Goal: Complete application form

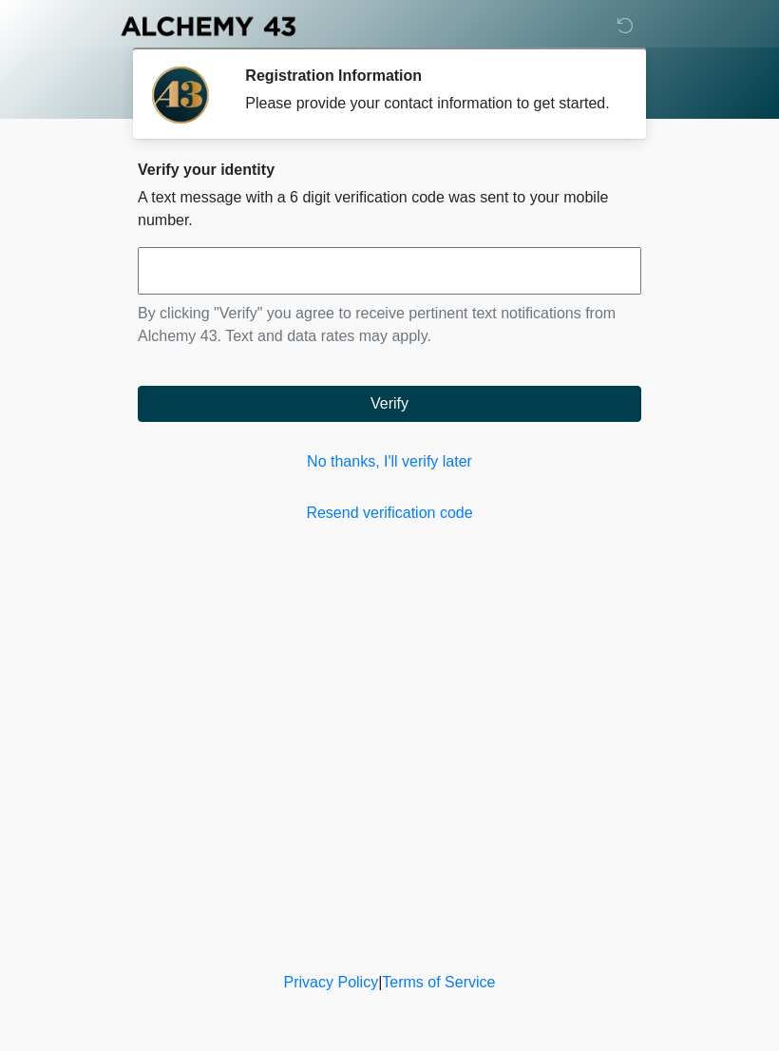
click at [485, 295] on input "text" at bounding box center [390, 271] width 504 height 48
type input "******"
click at [504, 419] on button "Verify" at bounding box center [390, 404] width 504 height 36
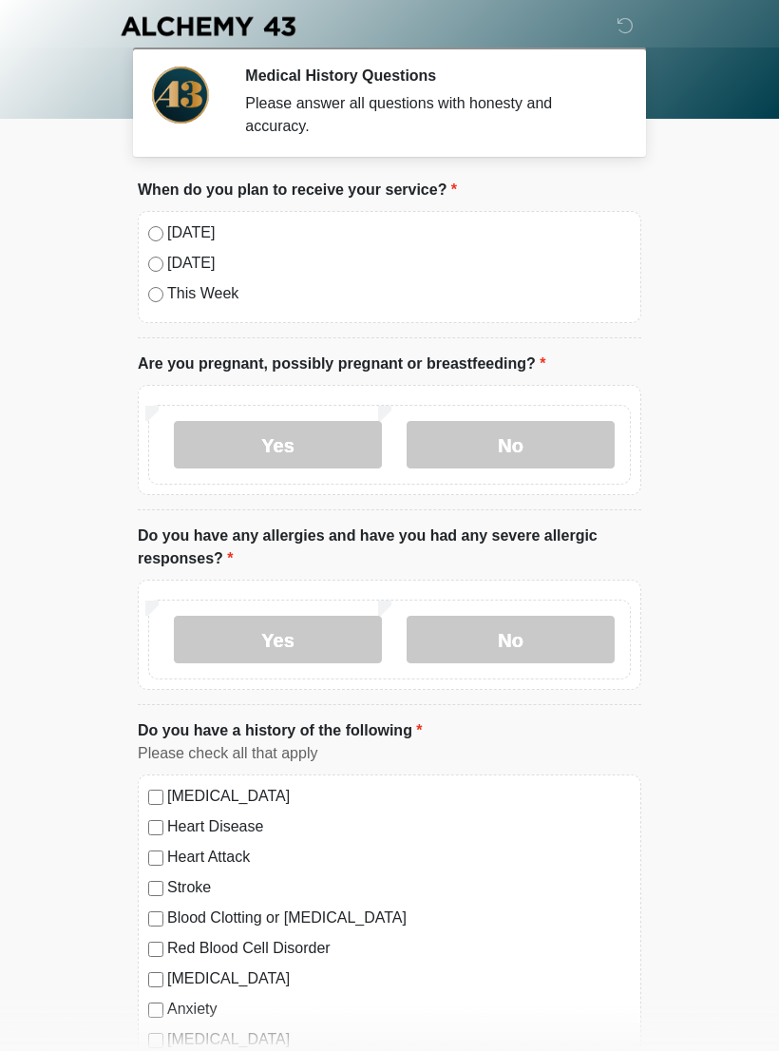
click at [499, 450] on label "No" at bounding box center [511, 445] width 208 height 48
click at [540, 639] on label "No" at bounding box center [511, 640] width 208 height 48
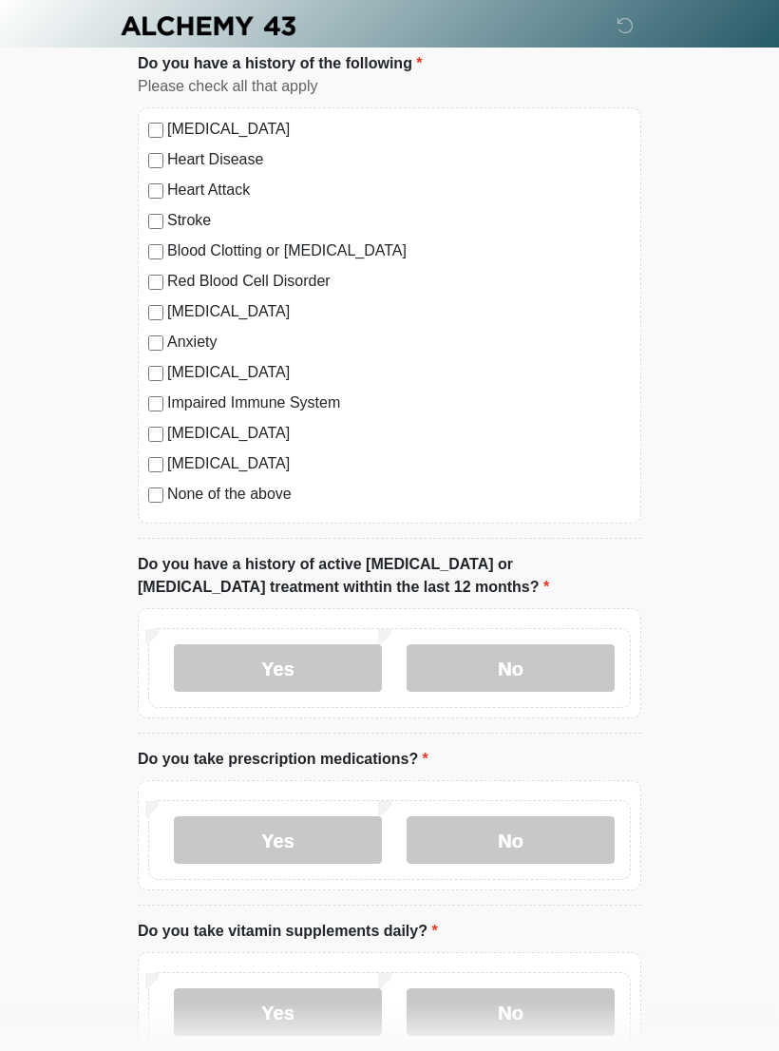
scroll to position [679, 0]
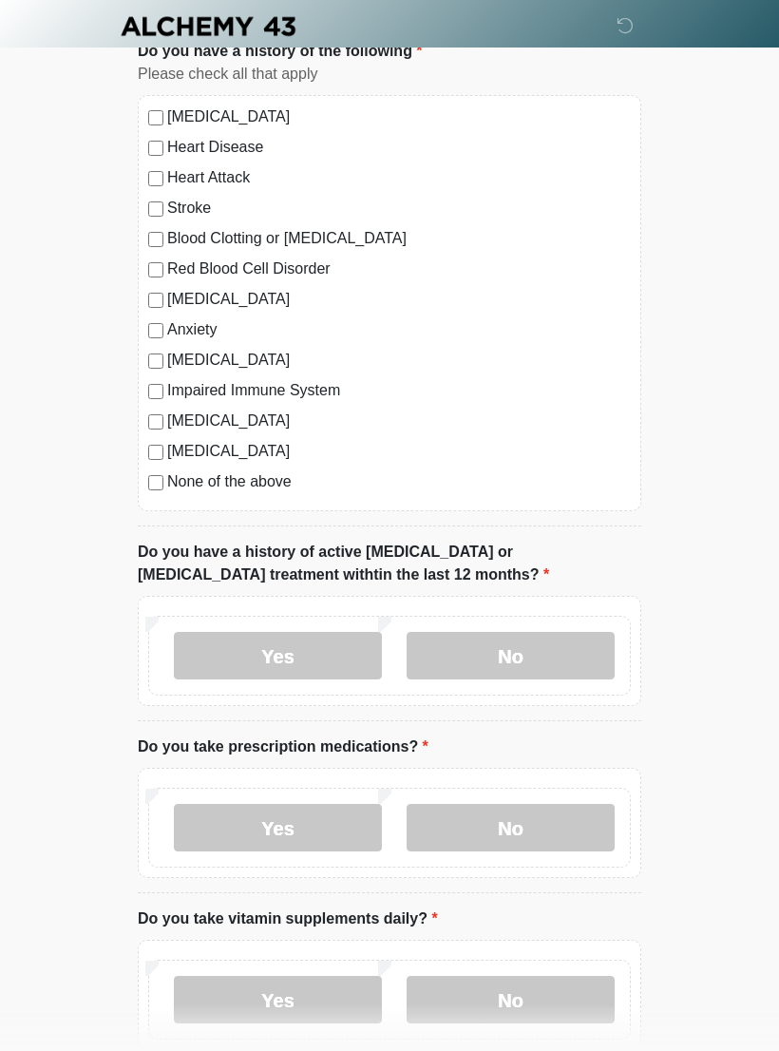
click at [579, 636] on label "No" at bounding box center [511, 656] width 208 height 48
click at [563, 825] on label "No" at bounding box center [511, 828] width 208 height 48
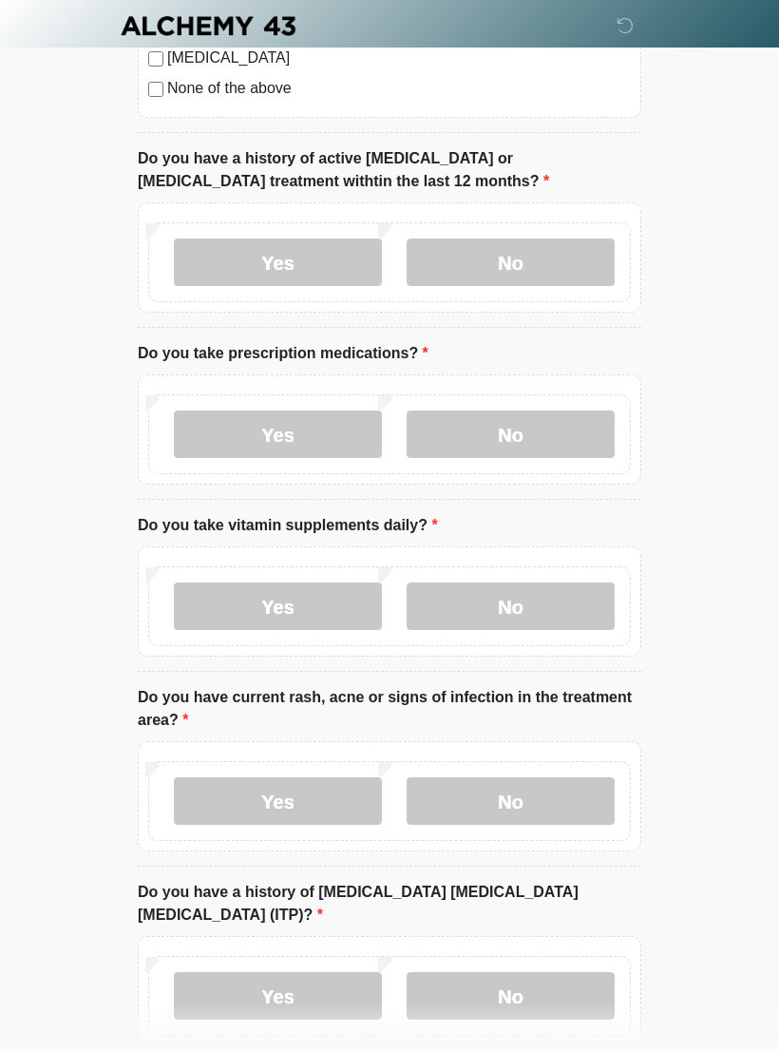
scroll to position [1087, 0]
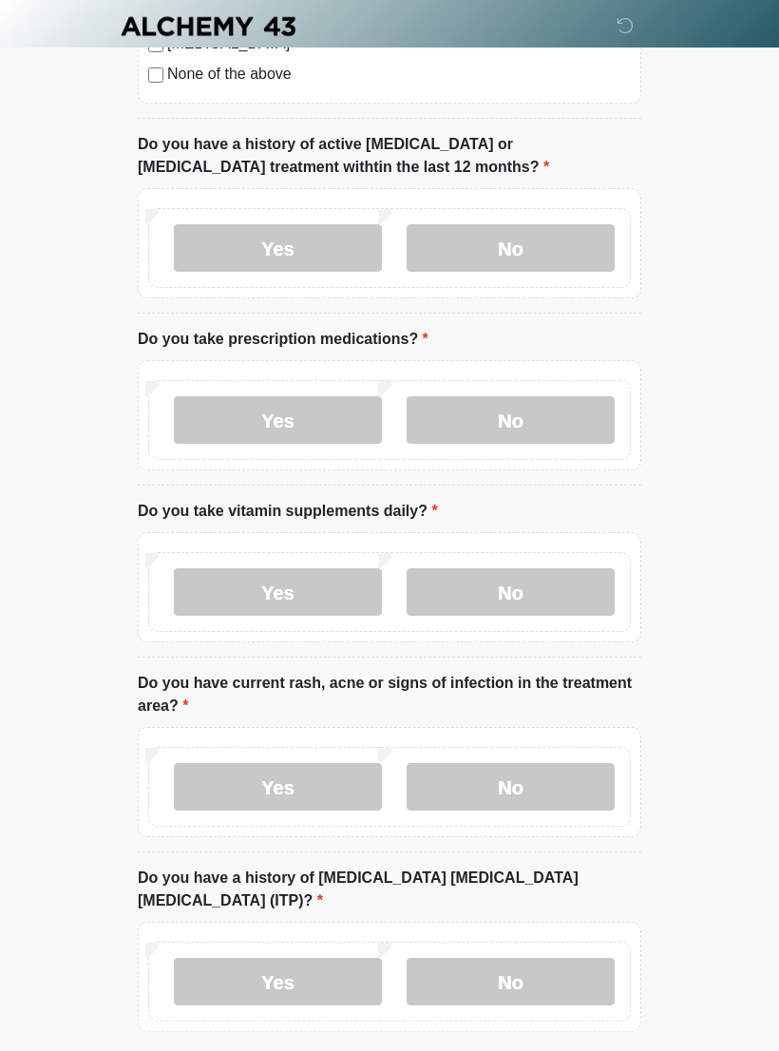
click at [563, 597] on label "No" at bounding box center [511, 592] width 208 height 48
click at [550, 806] on label "No" at bounding box center [511, 787] width 208 height 48
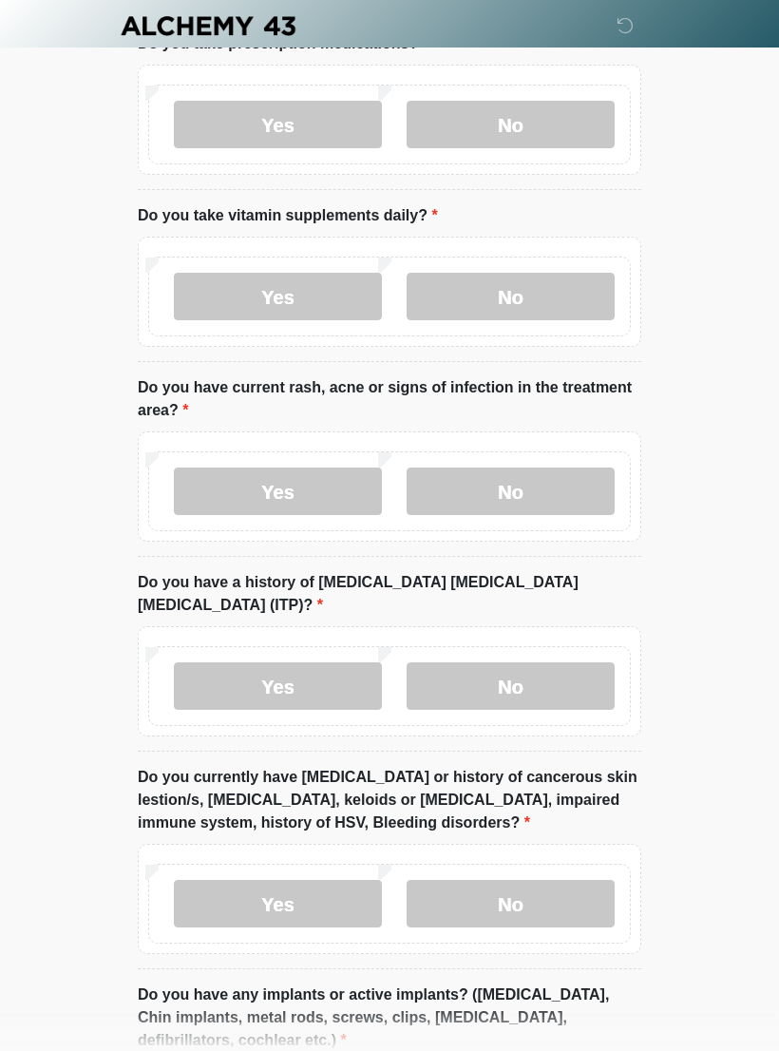
click at [569, 667] on label "No" at bounding box center [511, 687] width 208 height 48
click at [564, 880] on label "No" at bounding box center [511, 904] width 208 height 48
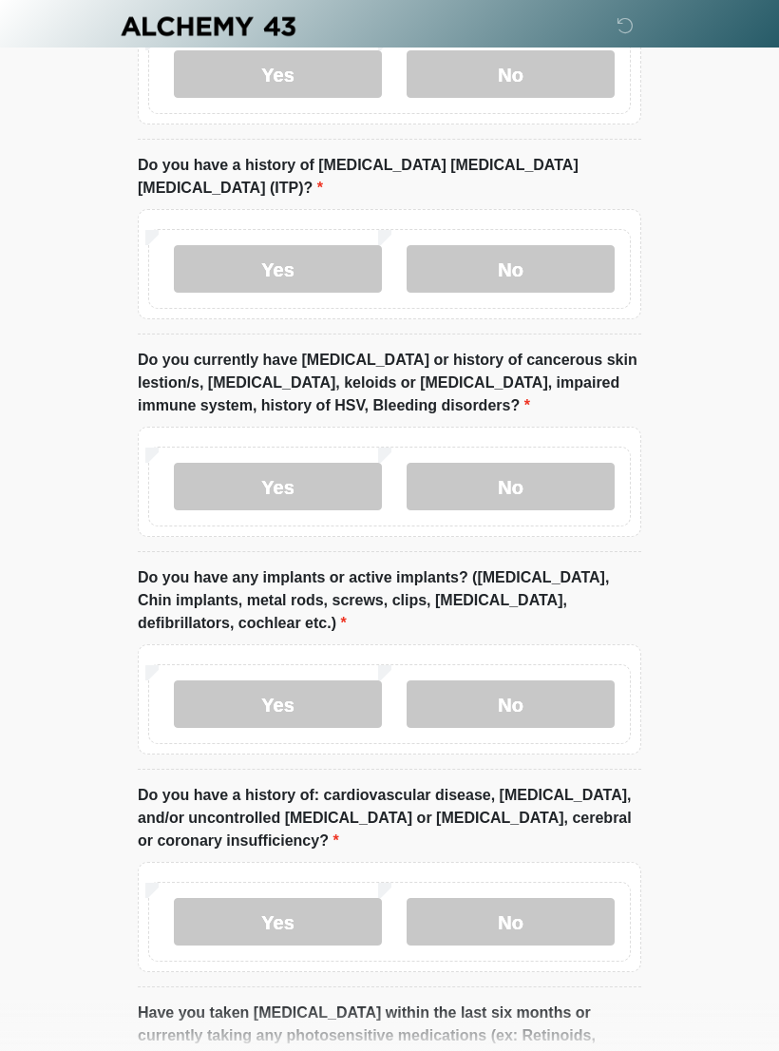
scroll to position [1807, 0]
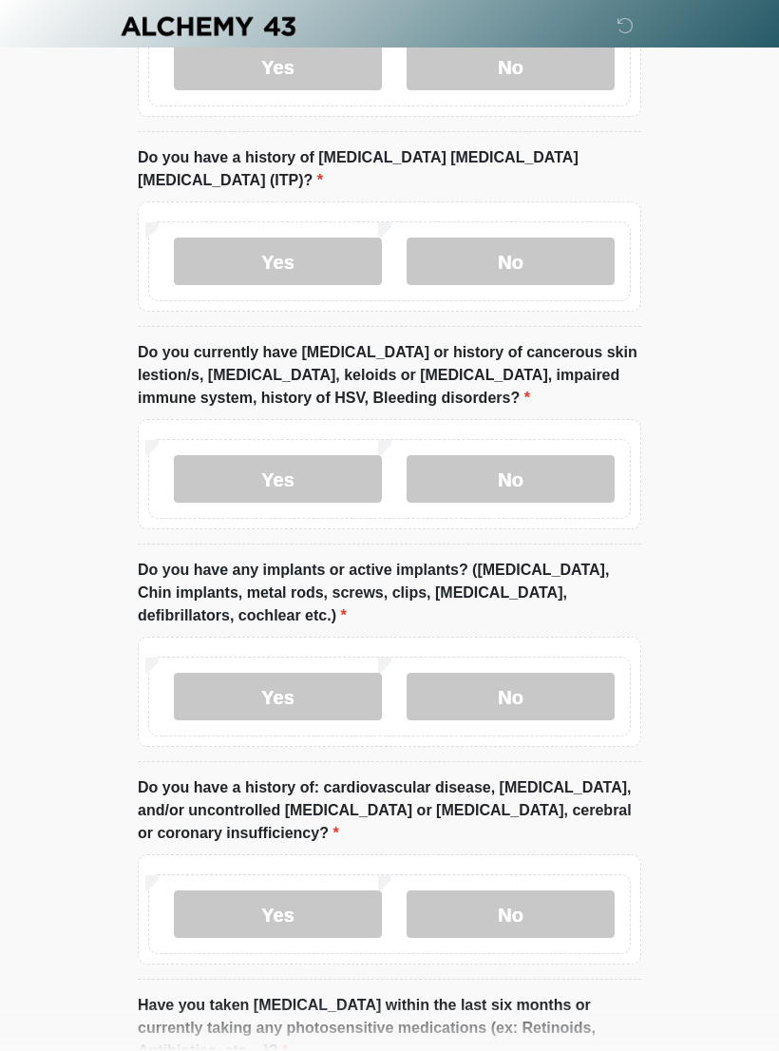
click at [557, 673] on label "No" at bounding box center [511, 697] width 208 height 48
click at [568, 890] on label "No" at bounding box center [511, 914] width 208 height 48
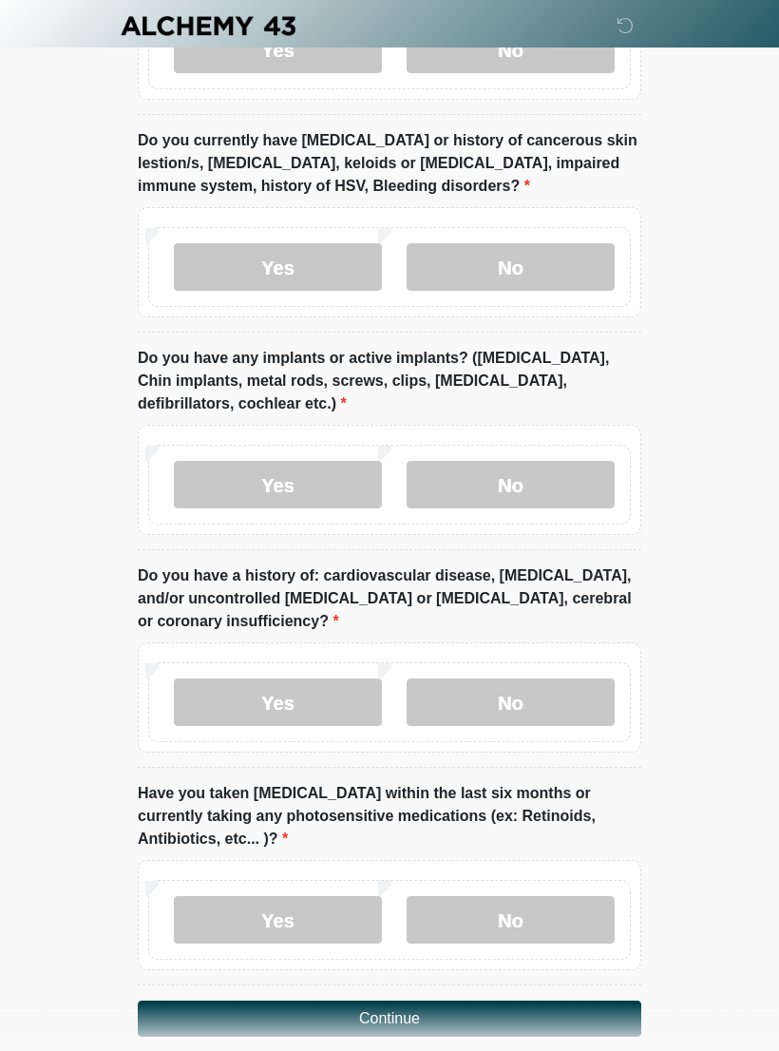
scroll to position [2050, 0]
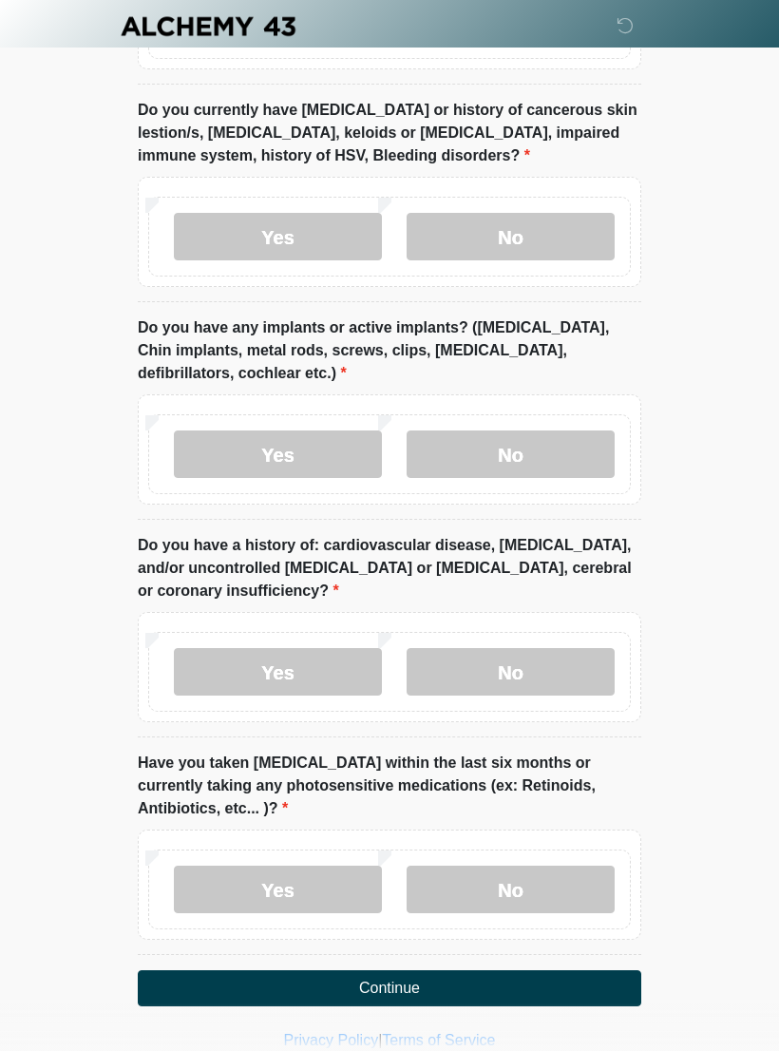
click at [545, 868] on label "No" at bounding box center [511, 890] width 208 height 48
click at [489, 970] on button "Continue" at bounding box center [390, 988] width 504 height 36
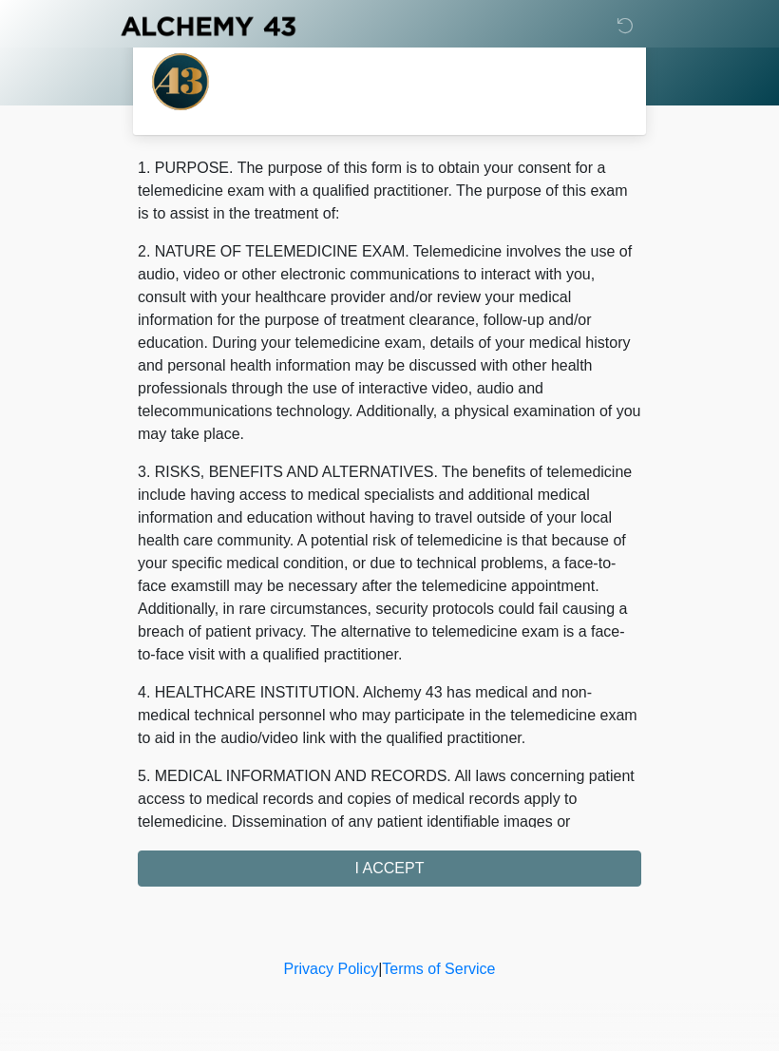
scroll to position [0, 0]
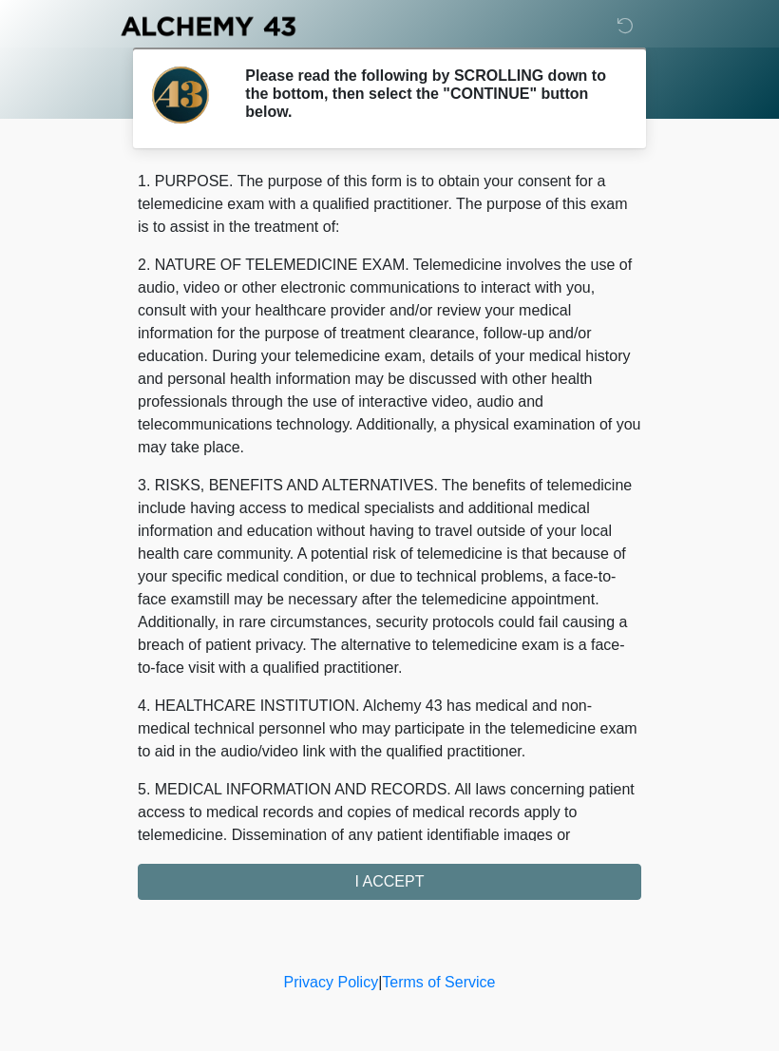
click at [424, 883] on div "1. PURPOSE. The purpose of this form is to obtain your consent for a telemedici…" at bounding box center [390, 535] width 504 height 730
click at [484, 876] on div "1. PURPOSE. The purpose of this form is to obtain your consent for a telemedici…" at bounding box center [390, 535] width 504 height 730
click at [333, 889] on div "1. PURPOSE. The purpose of this form is to obtain your consent for a telemedici…" at bounding box center [390, 535] width 504 height 730
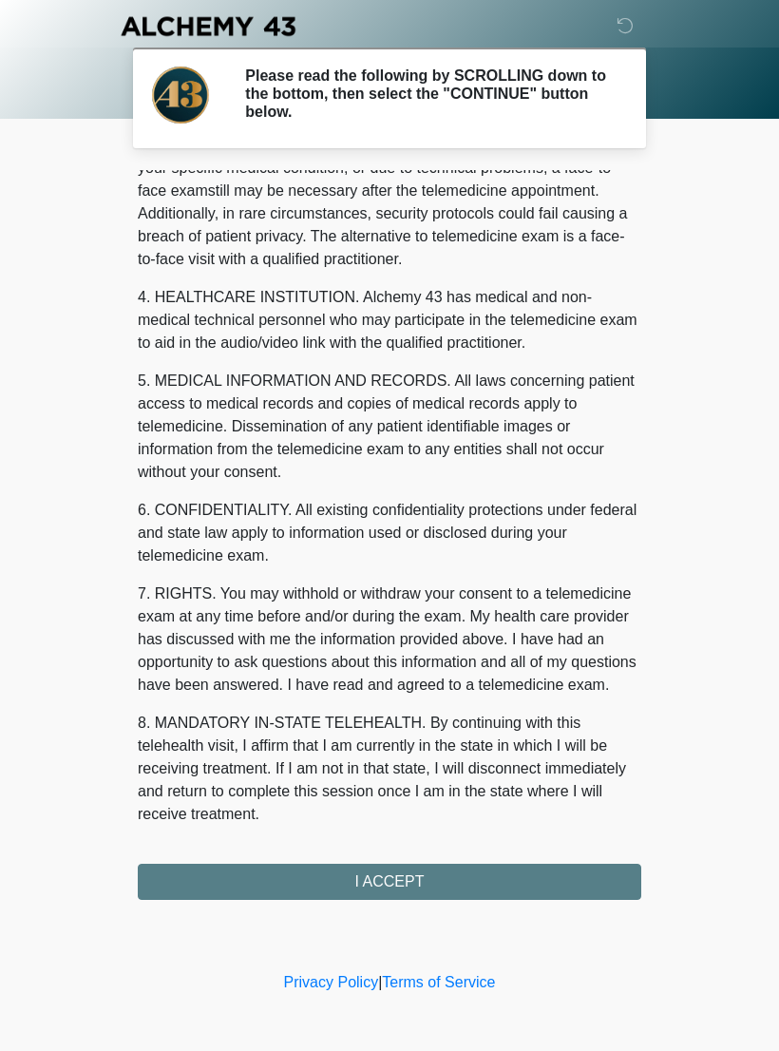
click at [407, 874] on div "1. PURPOSE. The purpose of this form is to obtain your consent for a telemedici…" at bounding box center [390, 535] width 504 height 730
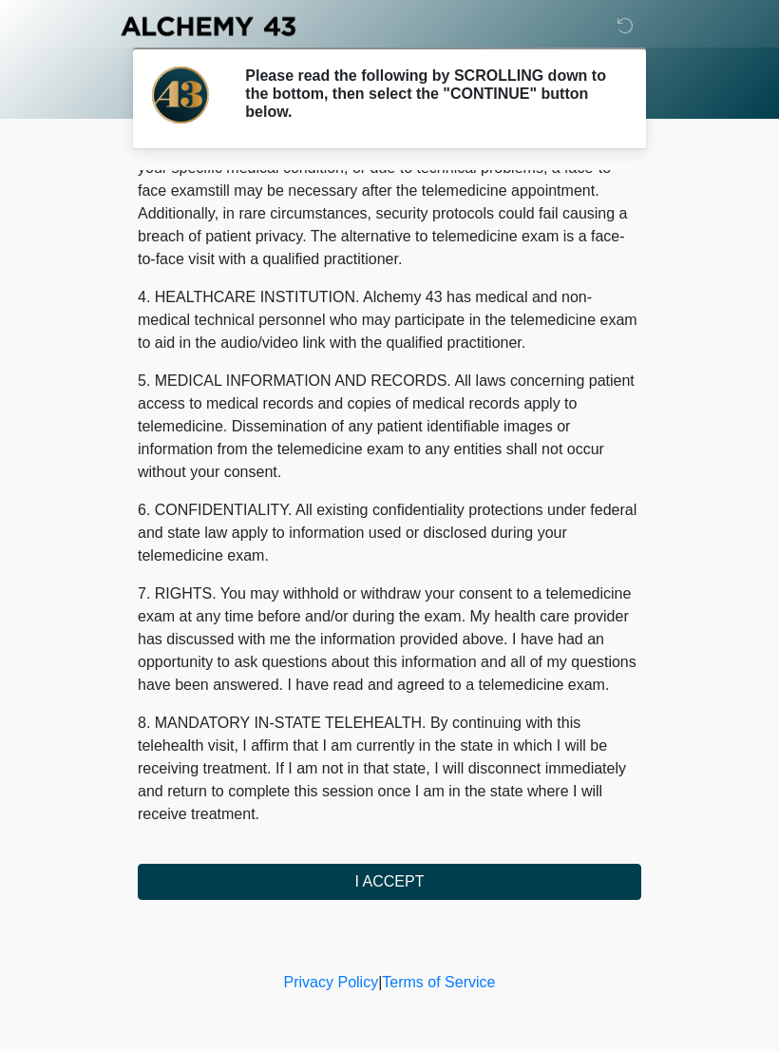
click at [435, 871] on button "I ACCEPT" at bounding box center [390, 882] width 504 height 36
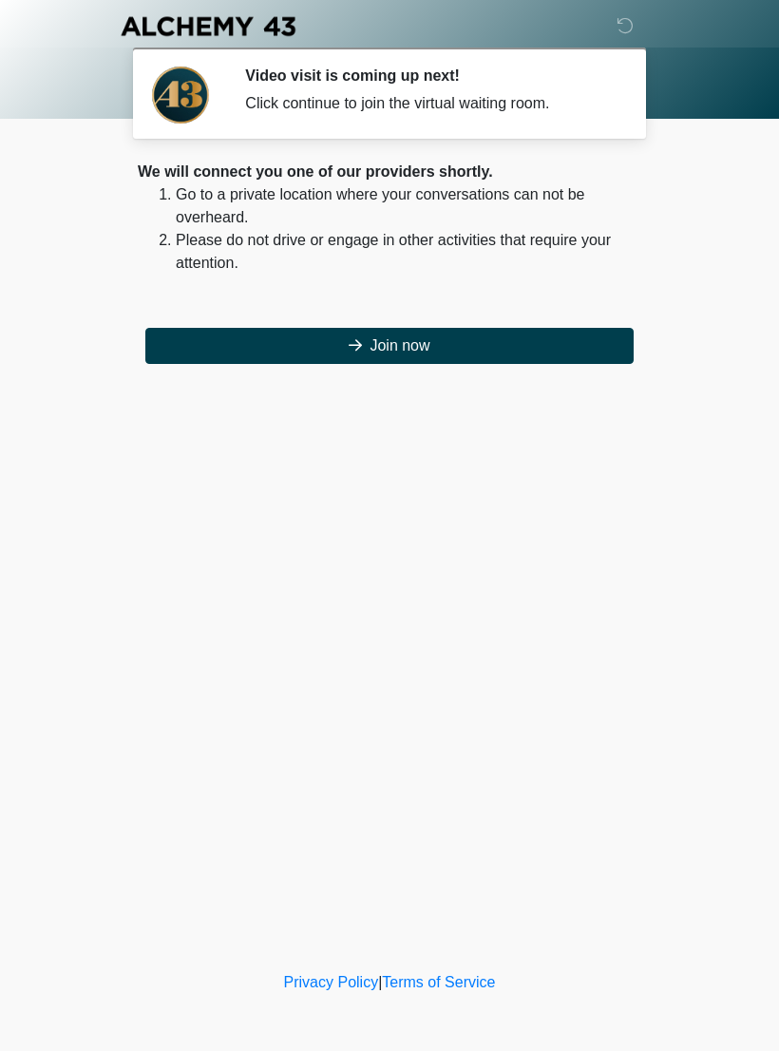
click at [440, 348] on button "Join now" at bounding box center [389, 346] width 488 height 36
